Goal: Task Accomplishment & Management: Use online tool/utility

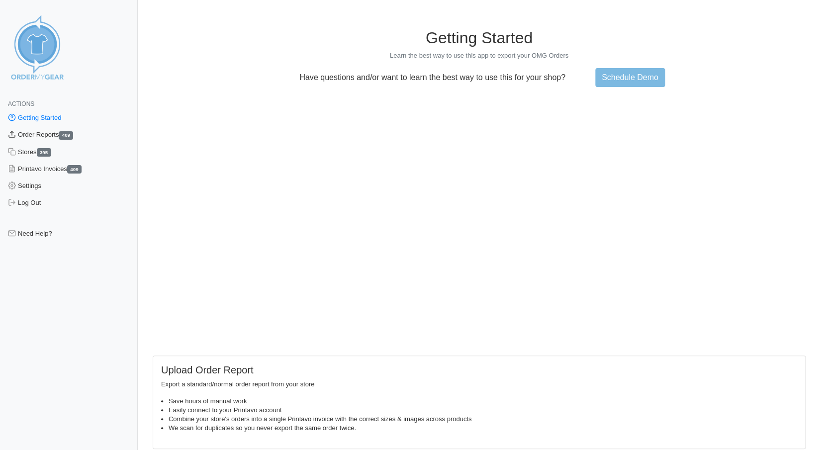
click at [28, 133] on link "Order Reports 409" at bounding box center [69, 134] width 138 height 17
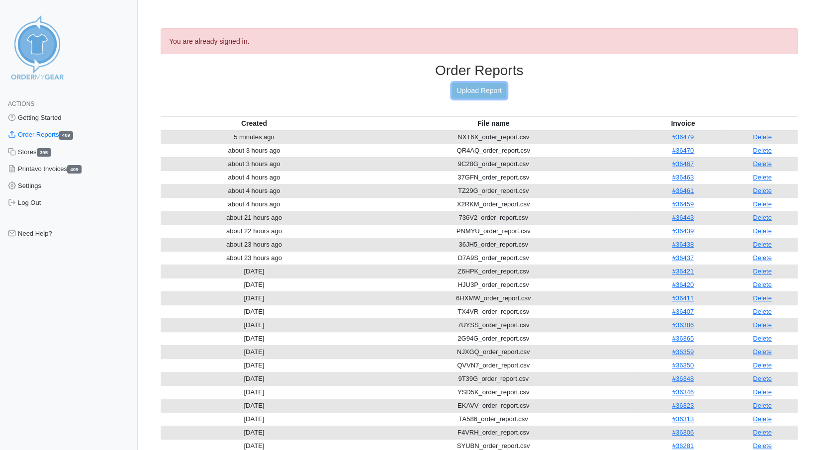
click at [470, 90] on link "Upload Report" at bounding box center [479, 90] width 54 height 15
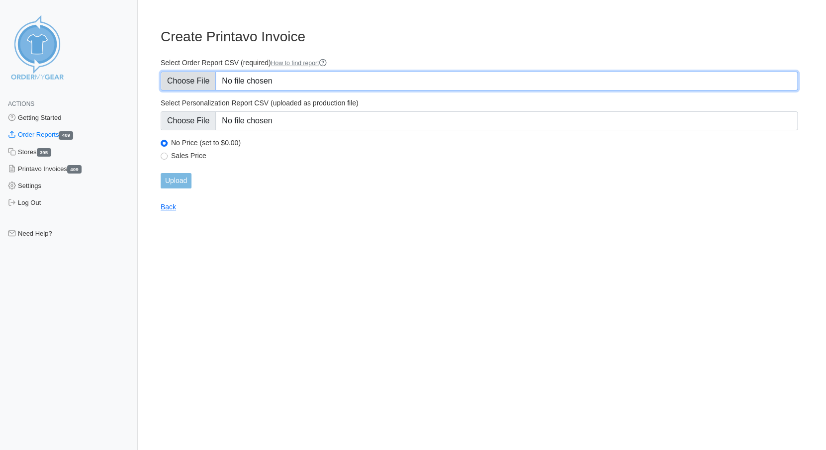
click at [181, 80] on input "Select Order Report CSV (required) How to find report" at bounding box center [479, 81] width 637 height 19
type input "C:\fakepath\EMD9H_order_report.csv"
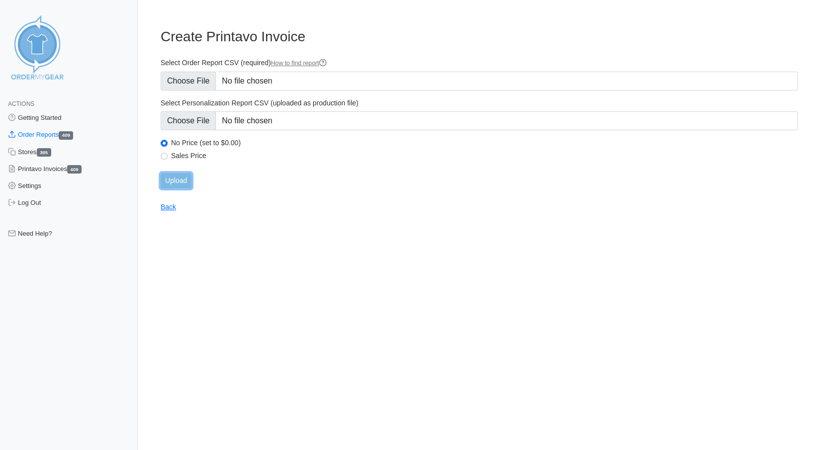
click at [176, 180] on input "Upload" at bounding box center [176, 180] width 31 height 15
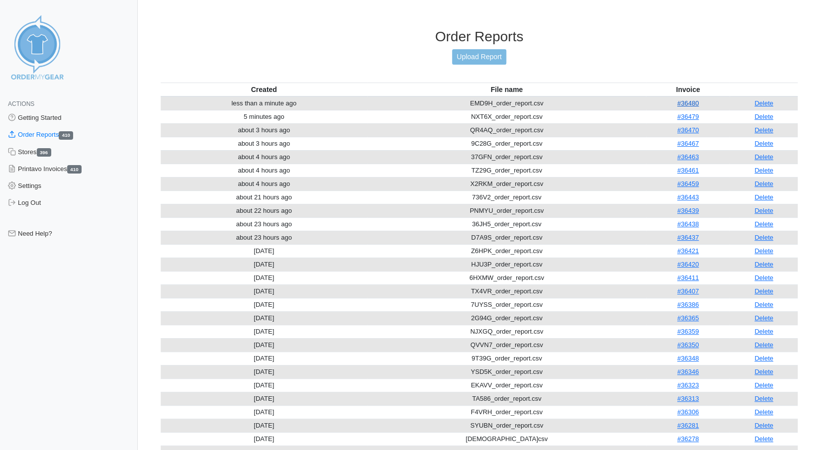
click at [690, 99] on link "#36480" at bounding box center [687, 102] width 21 height 7
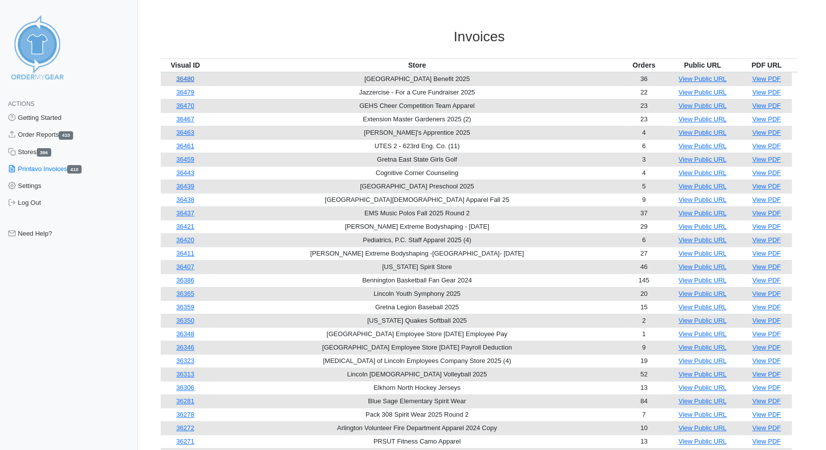
click at [186, 78] on link "36480" at bounding box center [185, 78] width 18 height 7
